Goal: Check status: Check status

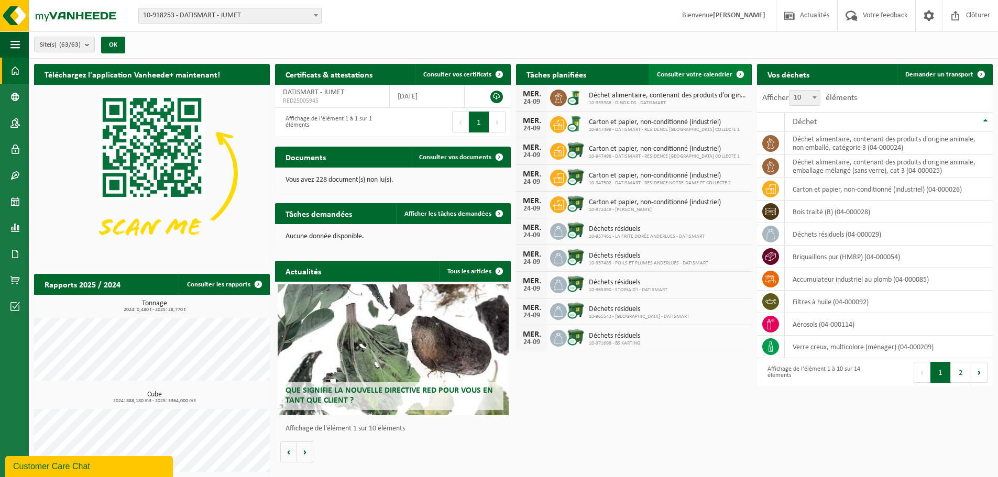
click at [727, 75] on span "Consulter votre calendrier" at bounding box center [694, 74] width 75 height 7
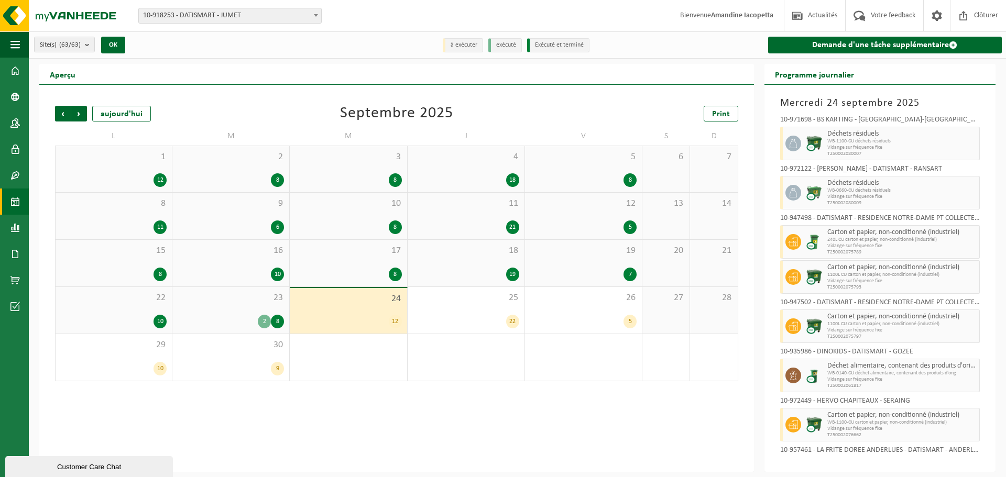
click at [148, 308] on div "22 10" at bounding box center [114, 310] width 116 height 47
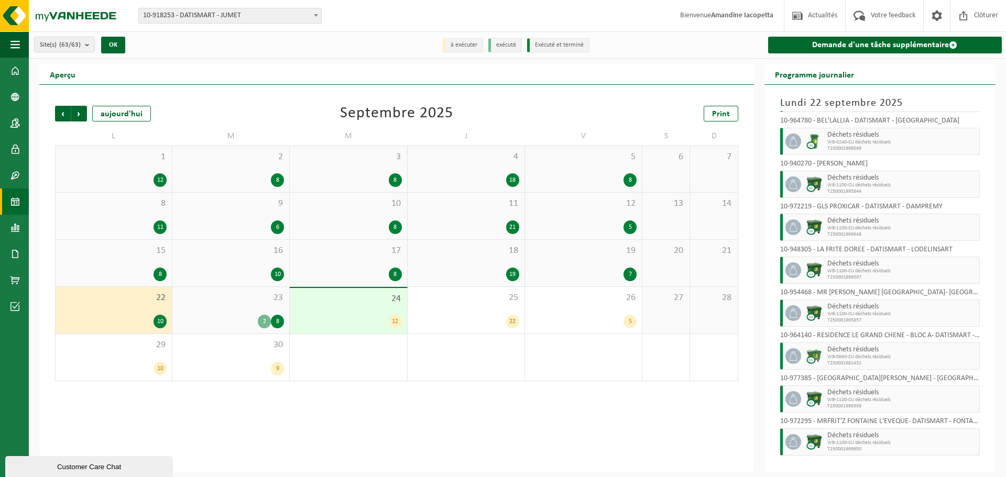
scroll to position [102, 0]
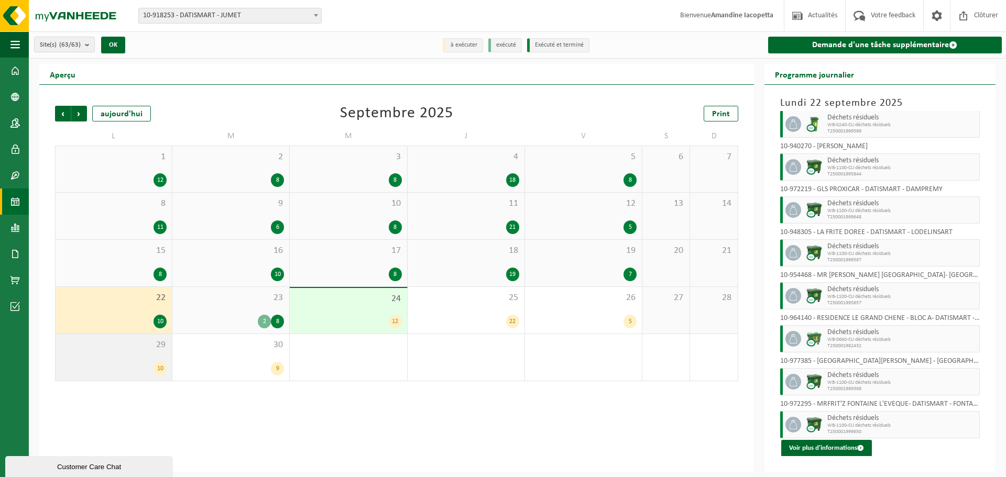
click at [144, 356] on div "29 10" at bounding box center [114, 357] width 116 height 47
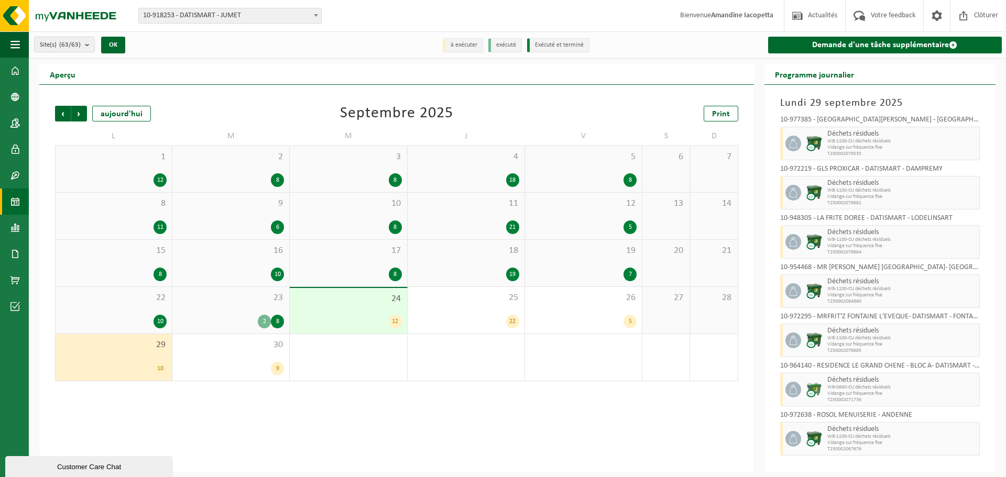
scroll to position [149, 0]
click at [133, 261] on div "15 8" at bounding box center [114, 263] width 116 height 47
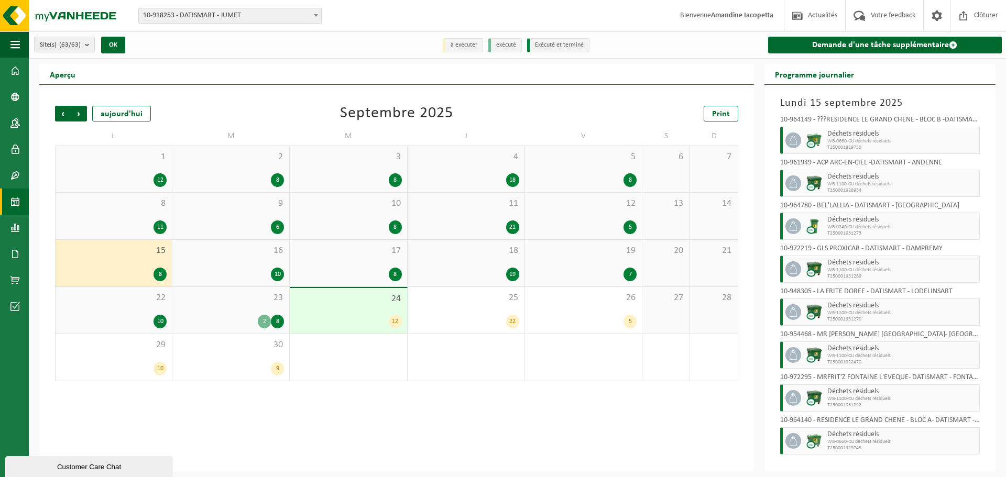
scroll to position [16, 0]
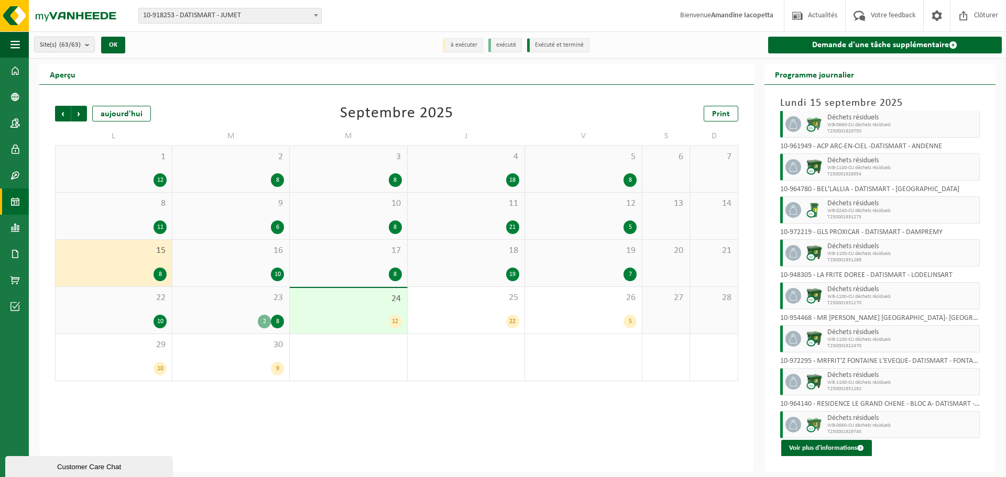
click at [211, 17] on span "10-918253 - DATISMART - JUMET" at bounding box center [230, 15] width 182 height 15
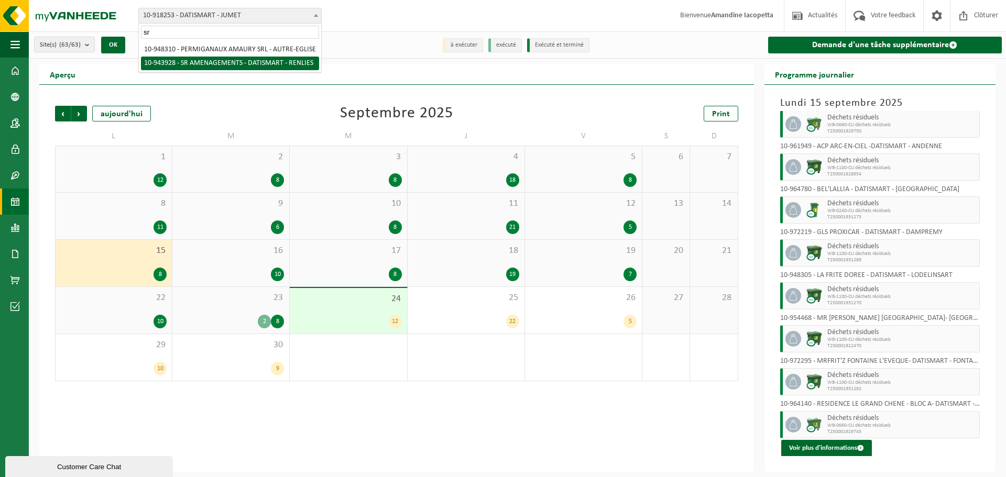
type input "sr"
select select "140512"
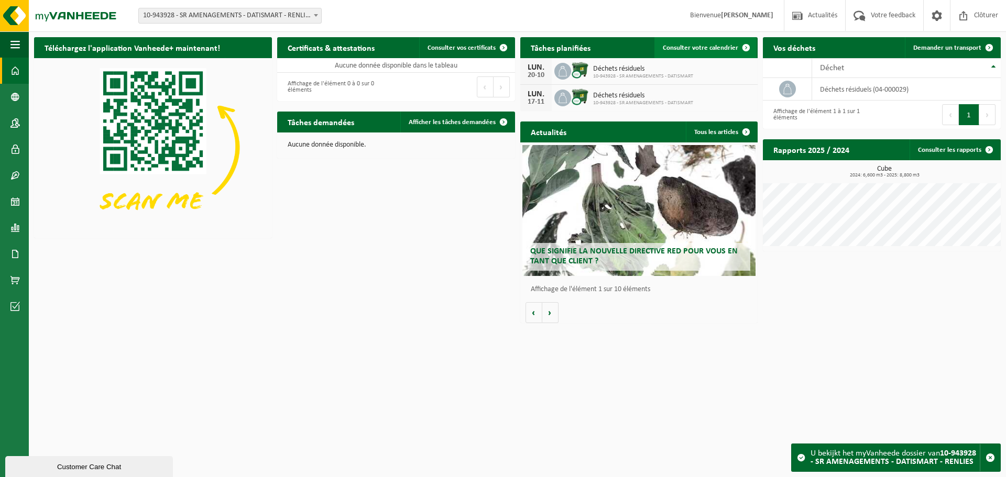
click at [693, 49] on span "Consulter votre calendrier" at bounding box center [700, 48] width 75 height 7
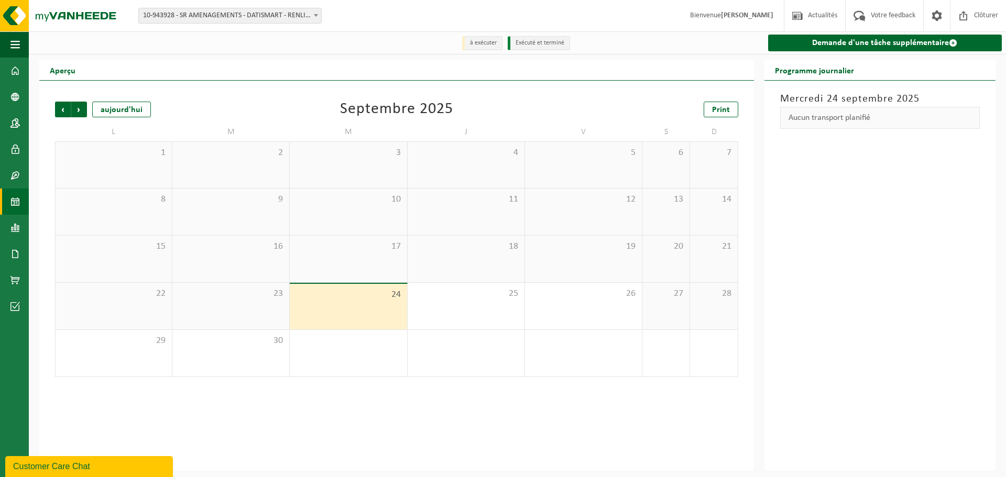
click at [158, 311] on div "22" at bounding box center [114, 306] width 116 height 47
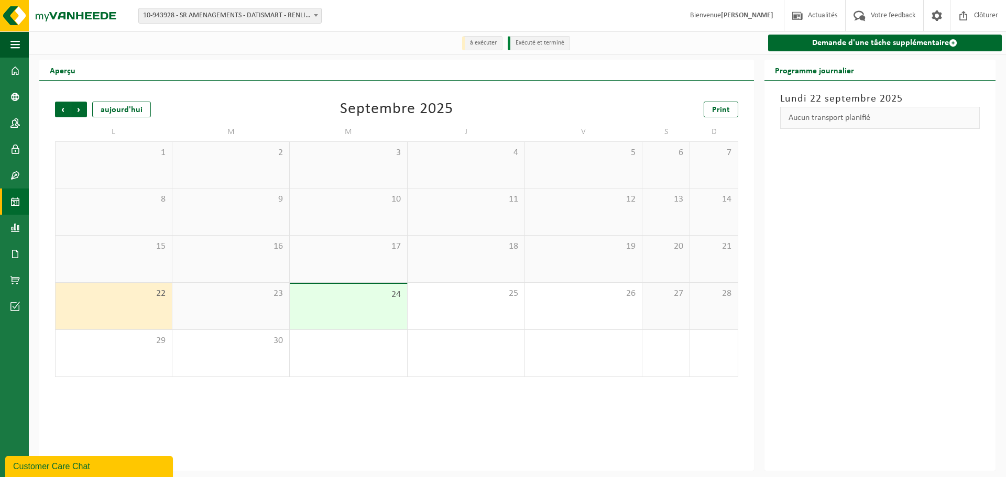
click at [272, 14] on span "10-943928 - SR AMENAGEMENTS - DATISMART - RENLIES" at bounding box center [230, 15] width 182 height 15
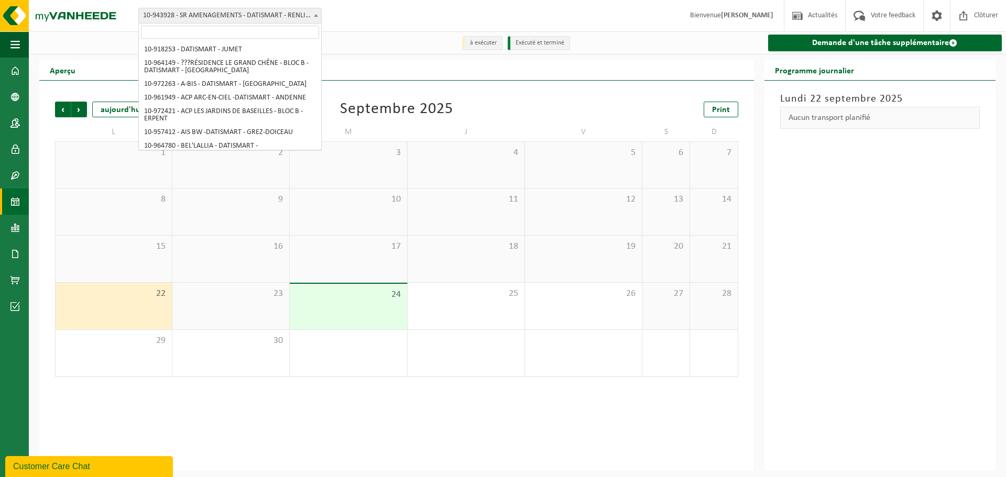
scroll to position [996, 0]
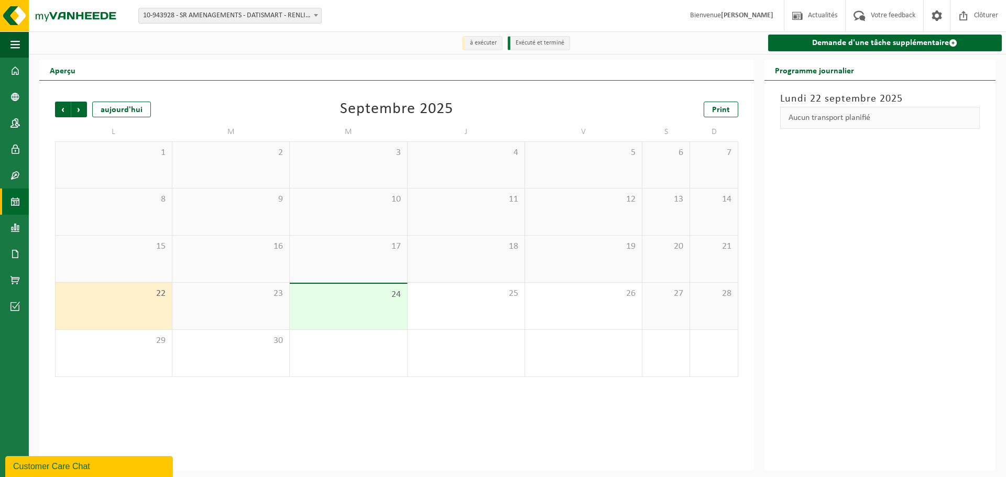
click at [107, 305] on div "22" at bounding box center [114, 306] width 116 height 47
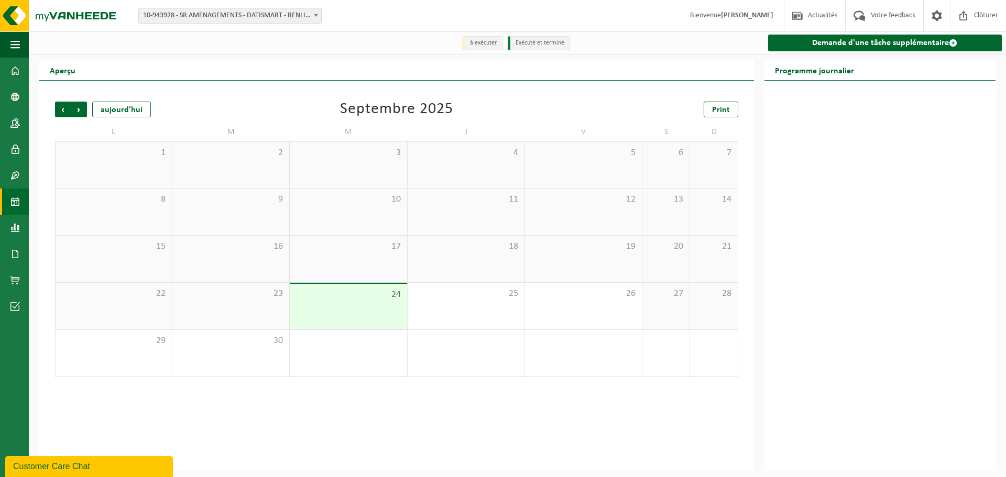
click at [156, 275] on div "15" at bounding box center [114, 259] width 116 height 47
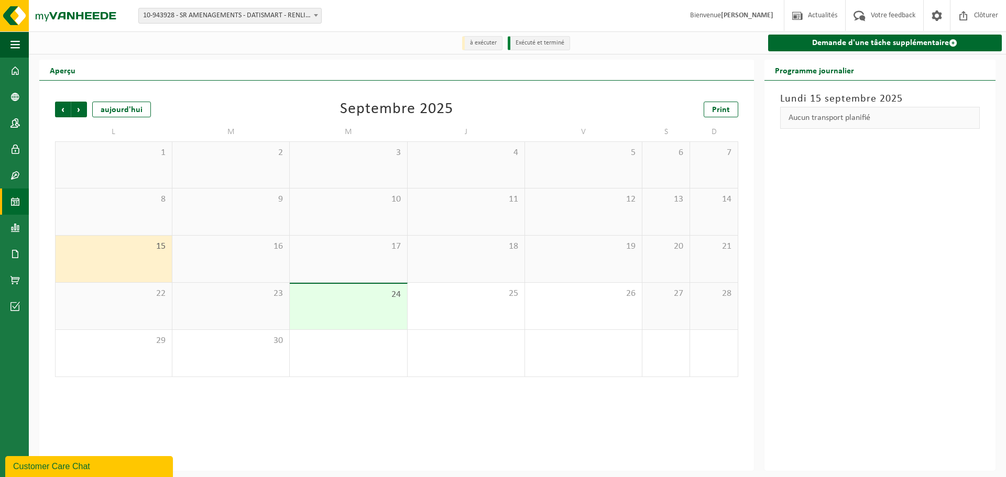
click at [141, 309] on div "22" at bounding box center [114, 306] width 116 height 47
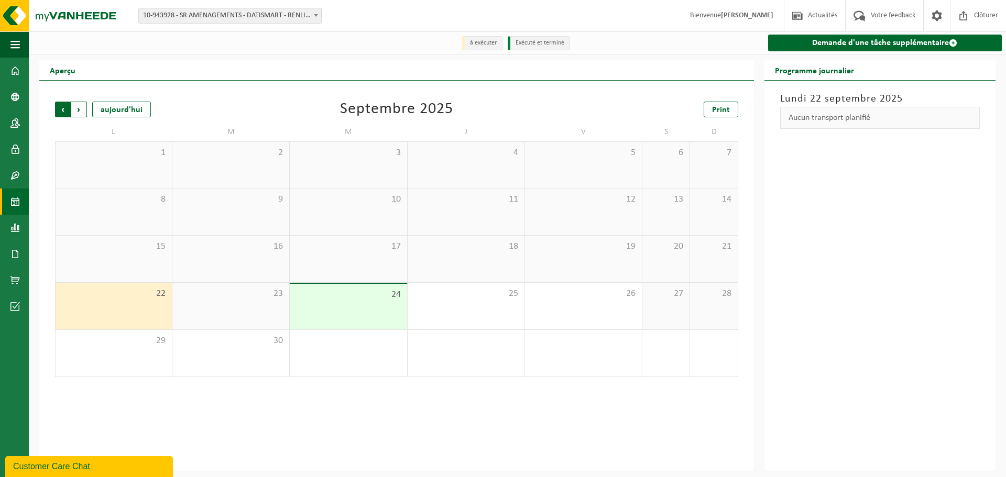
click at [79, 113] on span "Suivant" at bounding box center [79, 110] width 16 height 16
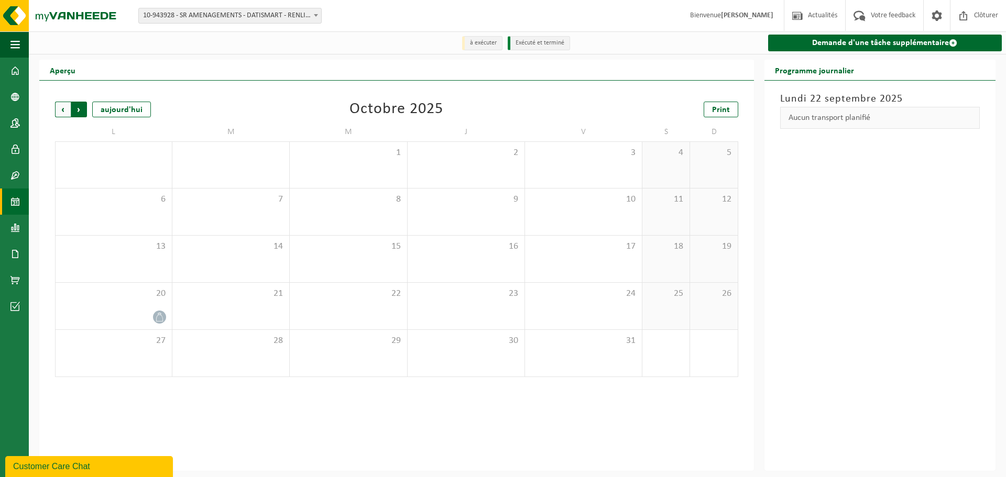
click at [63, 113] on span "Précédent" at bounding box center [63, 110] width 16 height 16
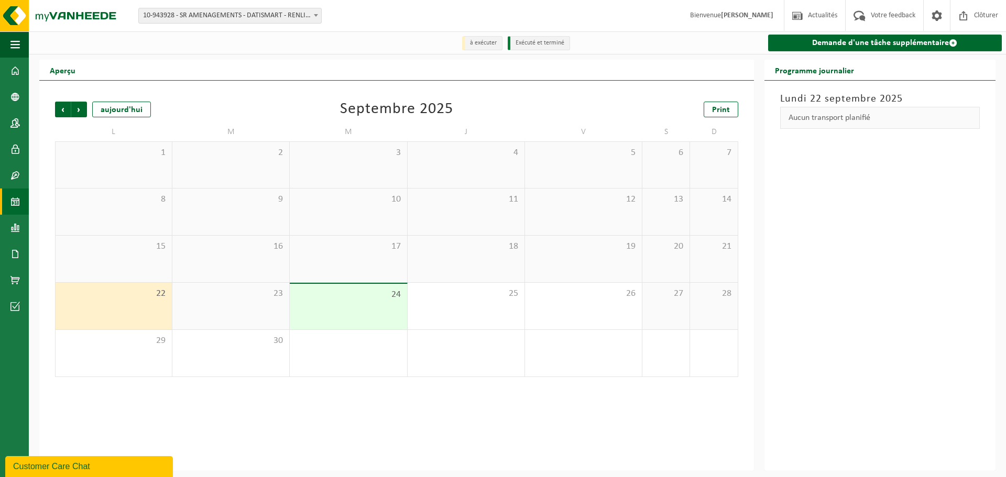
click at [63, 113] on span "Précédent" at bounding box center [63, 110] width 16 height 16
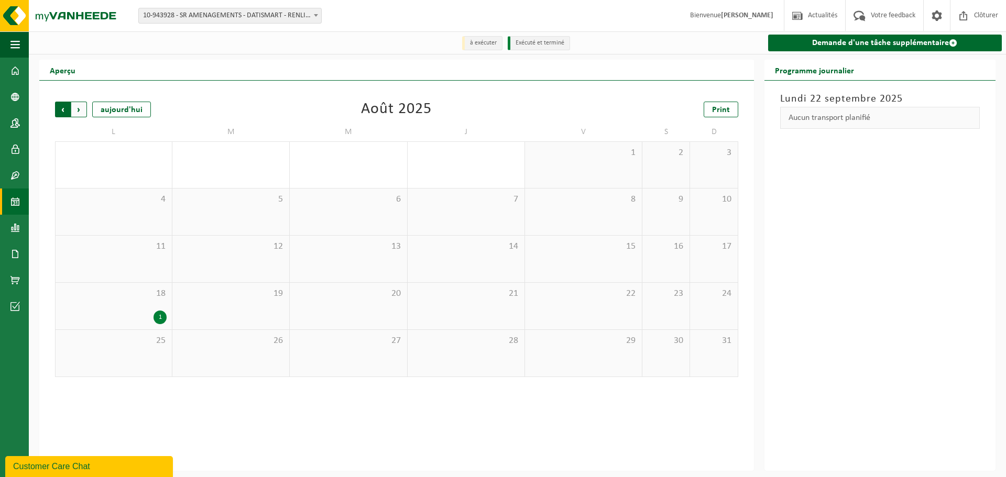
click at [82, 116] on span "Suivant" at bounding box center [79, 110] width 16 height 16
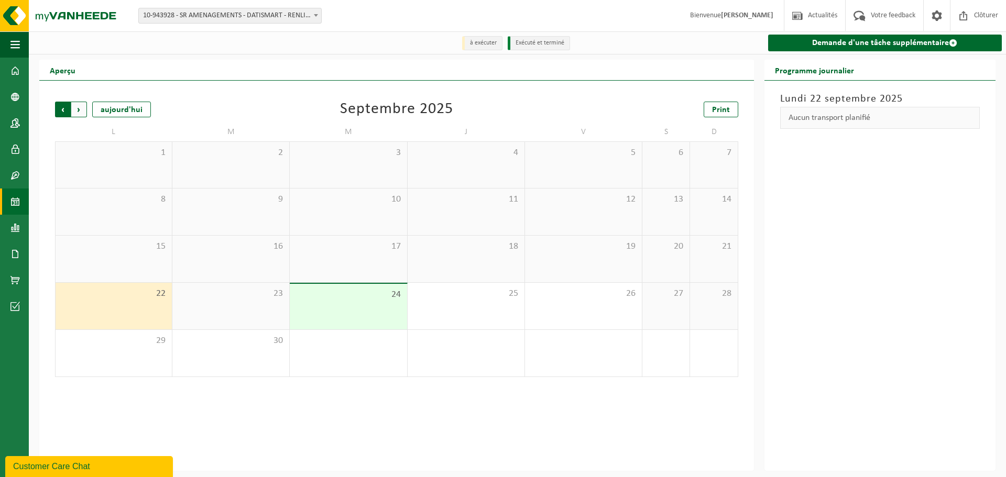
click at [84, 112] on span "Suivant" at bounding box center [79, 110] width 16 height 16
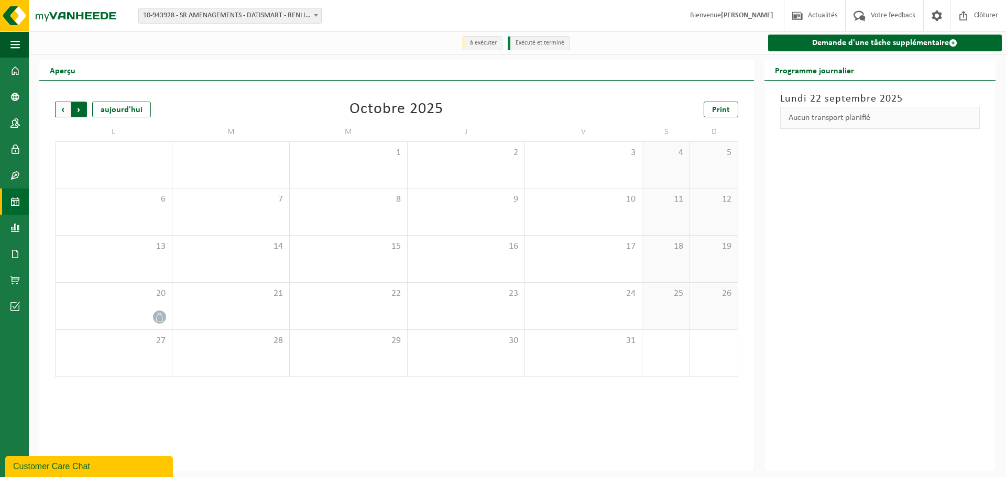
click at [64, 111] on span "Précédent" at bounding box center [63, 110] width 16 height 16
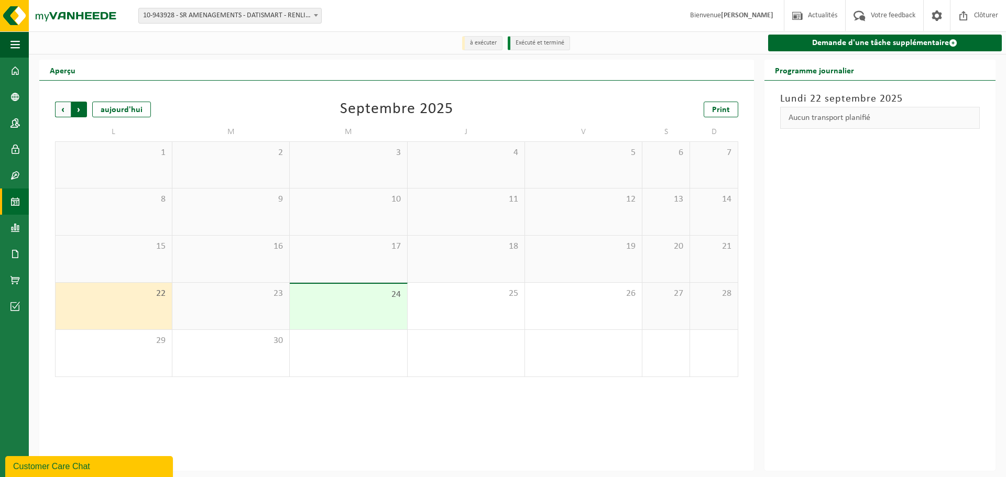
click at [67, 112] on span "Précédent" at bounding box center [63, 110] width 16 height 16
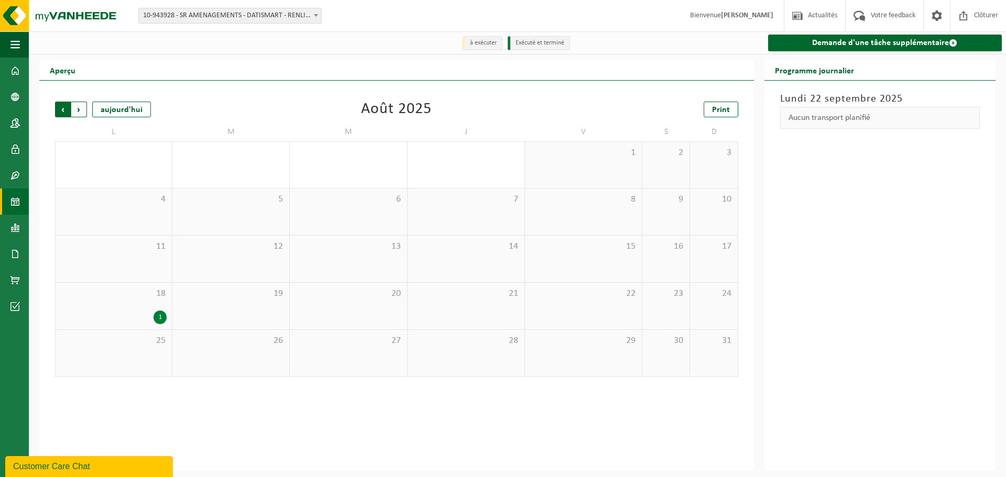
click at [82, 110] on span "Suivant" at bounding box center [79, 110] width 16 height 16
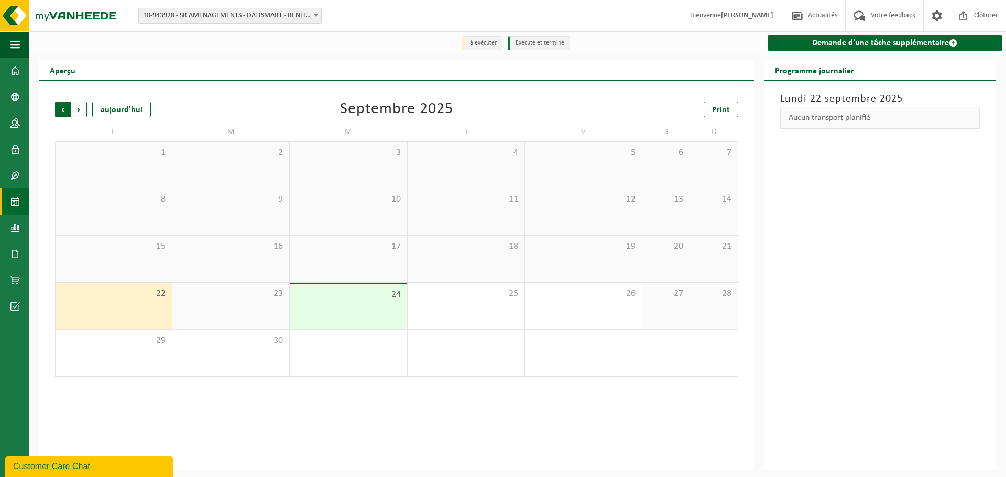
click at [79, 112] on span "Suivant" at bounding box center [79, 110] width 16 height 16
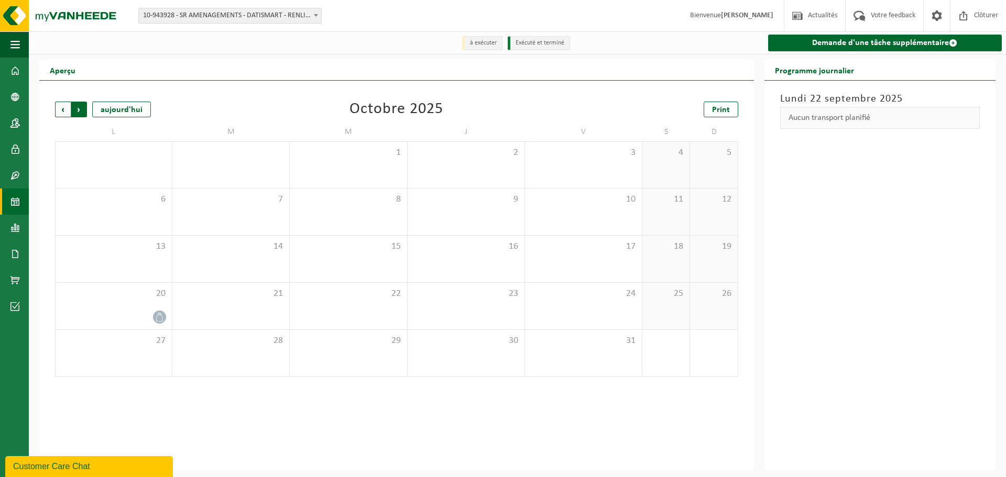
click at [58, 109] on span "Précédent" at bounding box center [63, 110] width 16 height 16
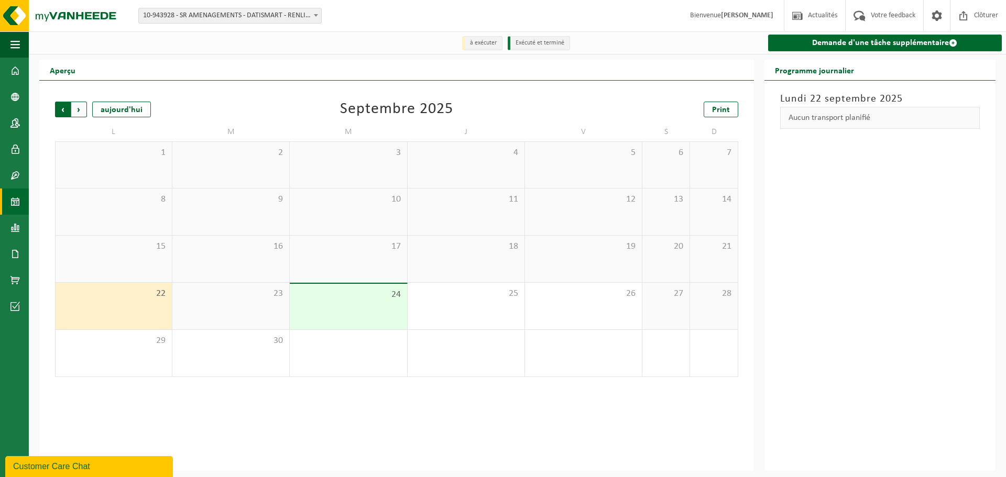
click at [76, 110] on span "Suivant" at bounding box center [79, 110] width 16 height 16
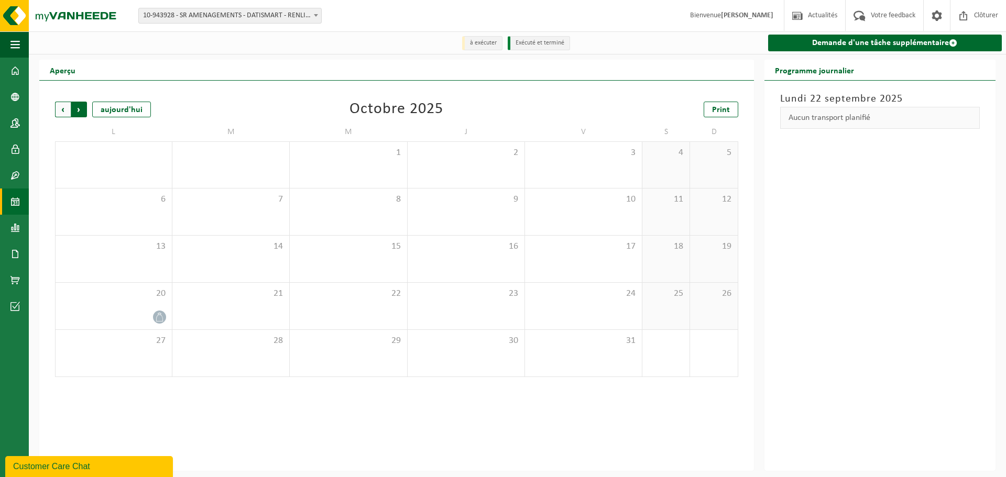
click at [57, 108] on span "Précédent" at bounding box center [63, 110] width 16 height 16
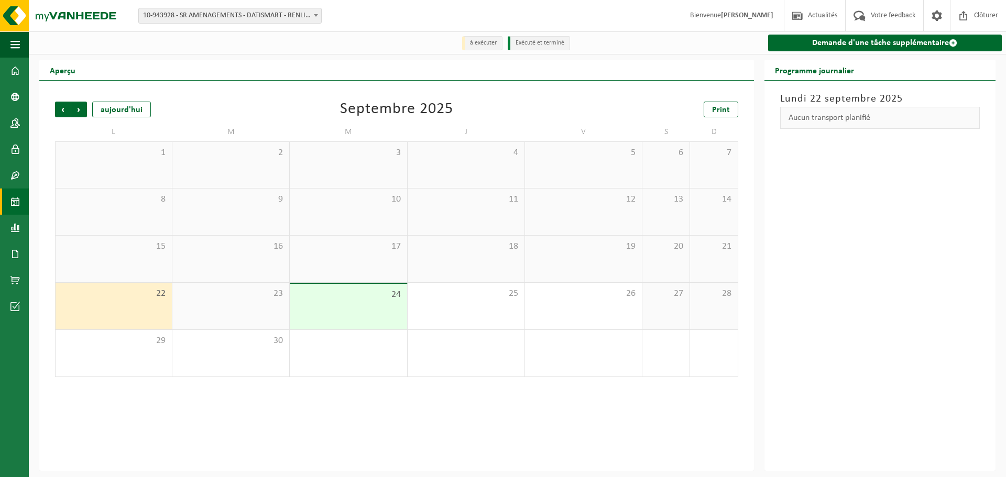
click at [963, 204] on div "Lundi 22 septembre 2025 Aucun transport planifié" at bounding box center [879, 276] width 231 height 390
